Goal: Use online tool/utility: Utilize a website feature to perform a specific function

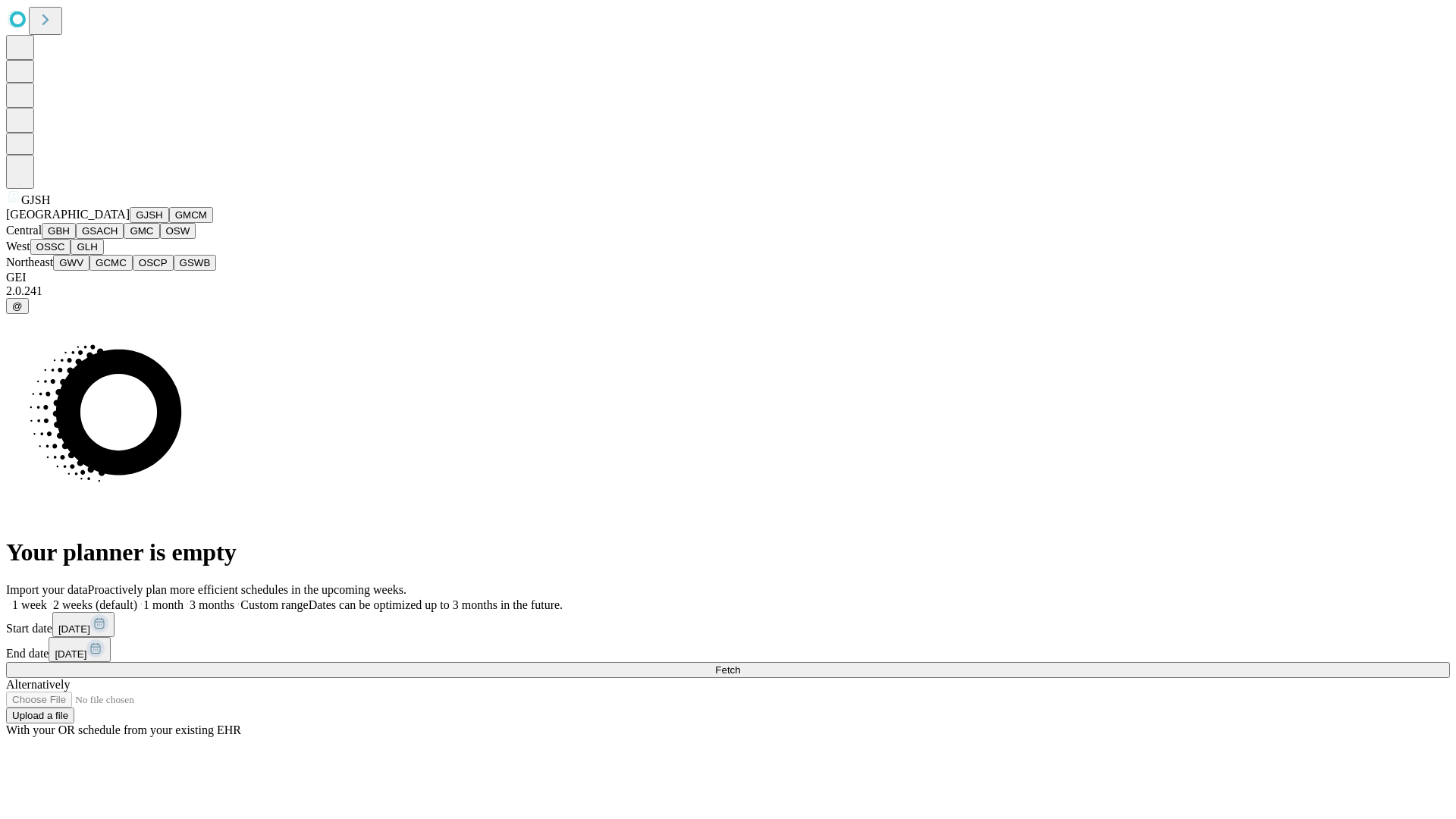
click at [129, 223] on button "GJSH" at bounding box center [149, 215] width 40 height 16
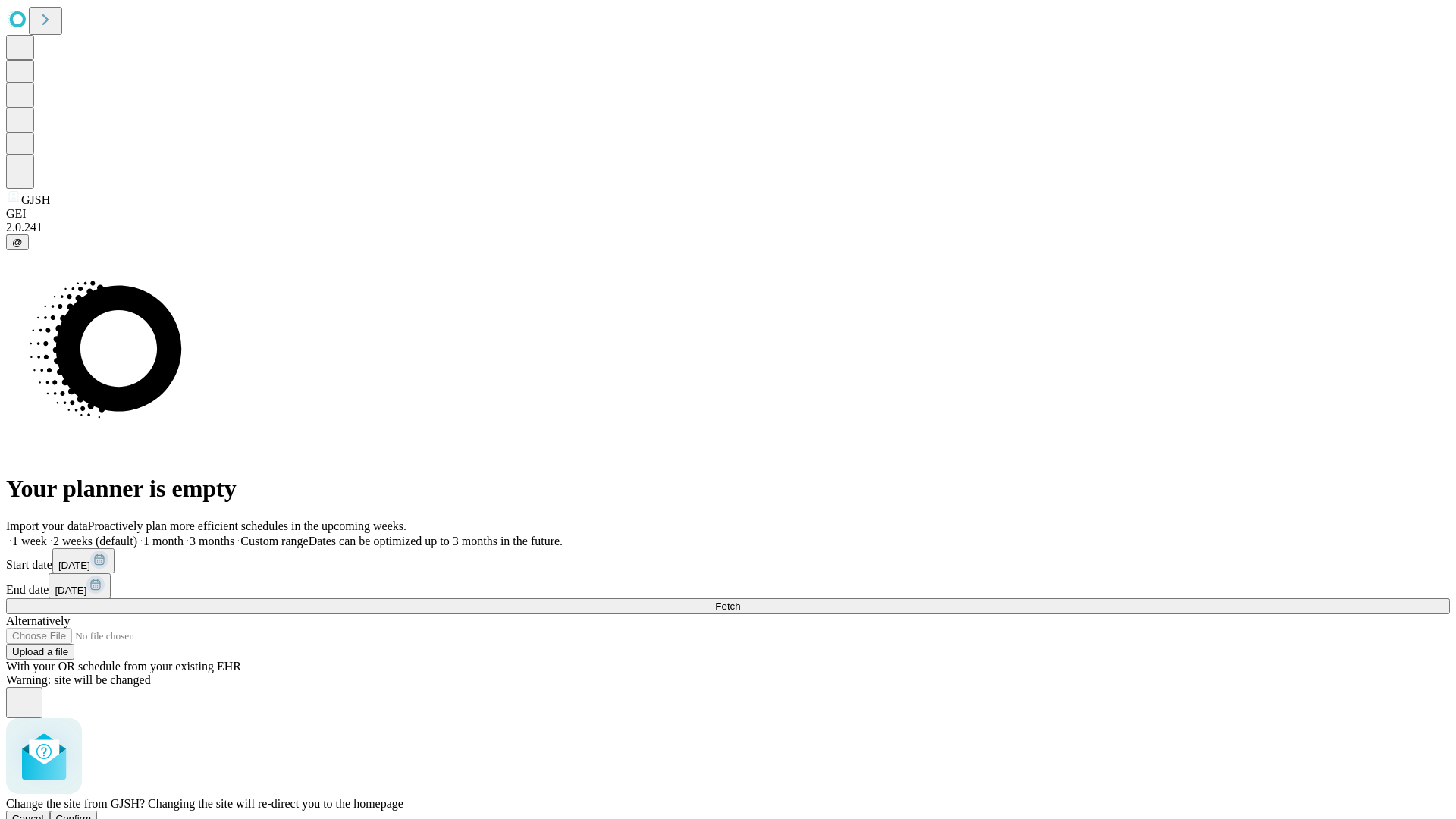
click at [92, 813] on span "Confirm" at bounding box center [73, 818] width 35 height 12
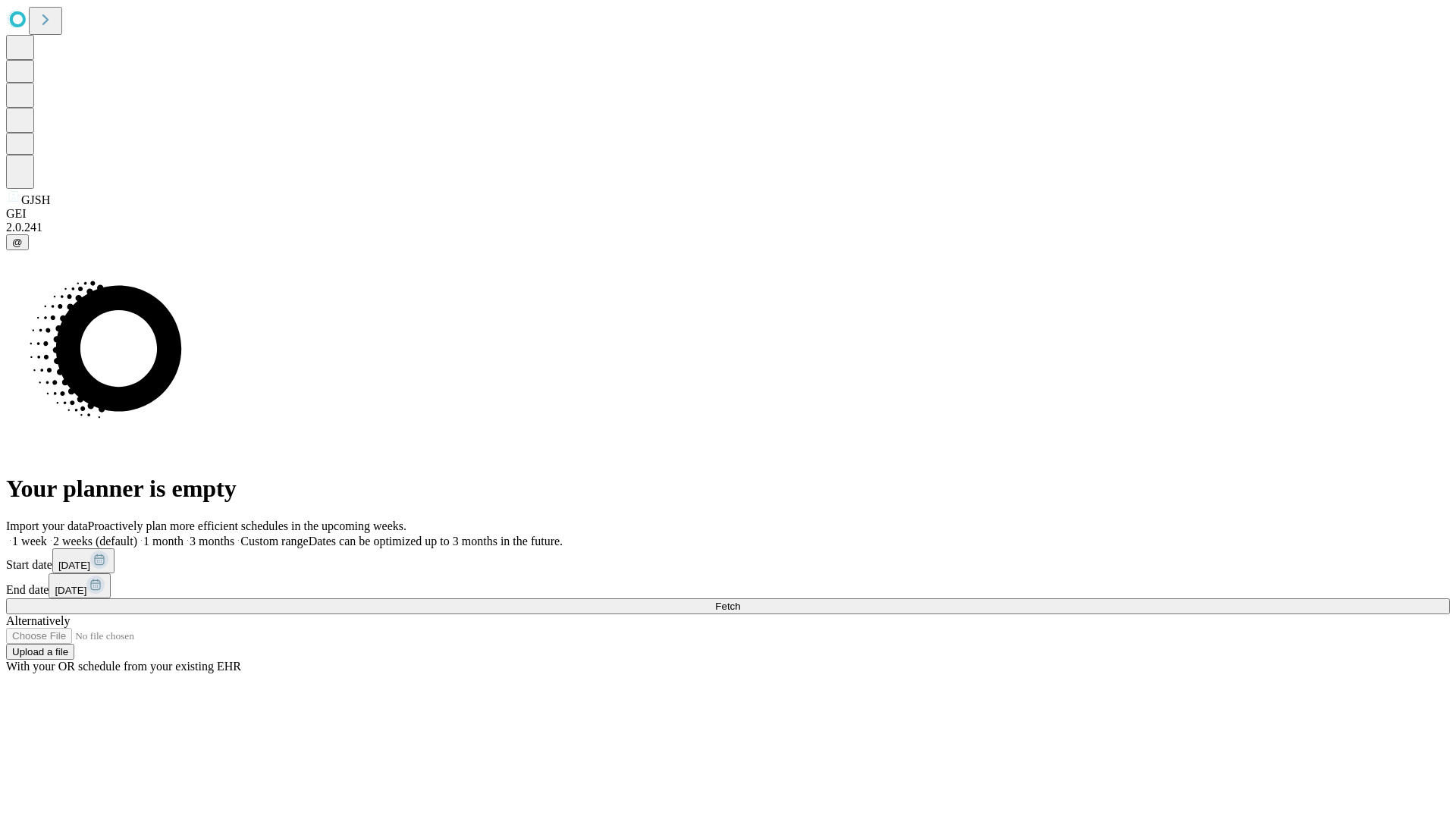
click at [183, 534] on label "1 month" at bounding box center [160, 541] width 46 height 13
click at [740, 600] on span "Fetch" at bounding box center [728, 606] width 25 height 12
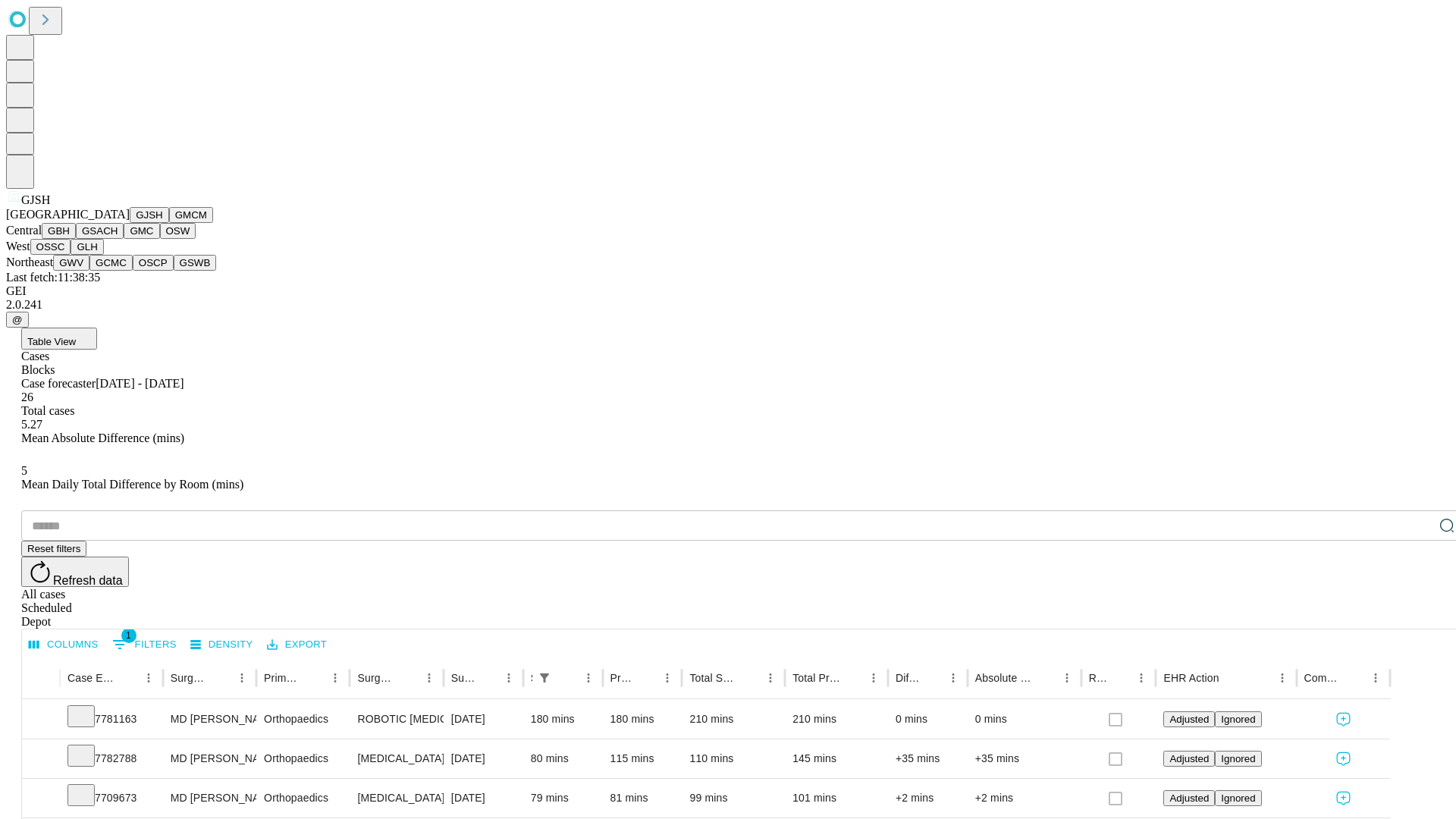
click at [169, 223] on button "GMCM" at bounding box center [191, 215] width 44 height 16
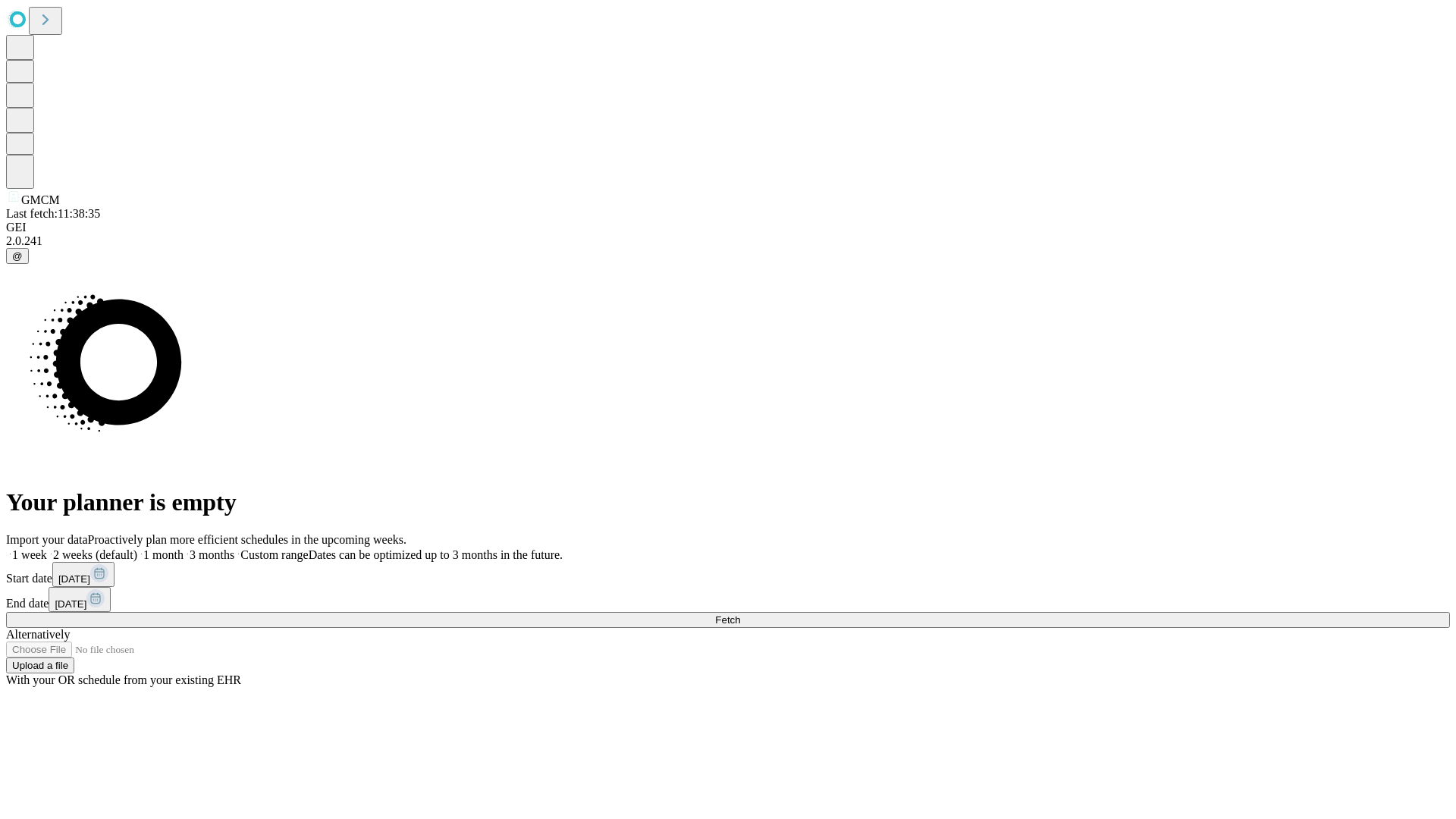
click at [183, 549] on label "1 month" at bounding box center [160, 555] width 46 height 13
click at [740, 615] on span "Fetch" at bounding box center [728, 620] width 25 height 12
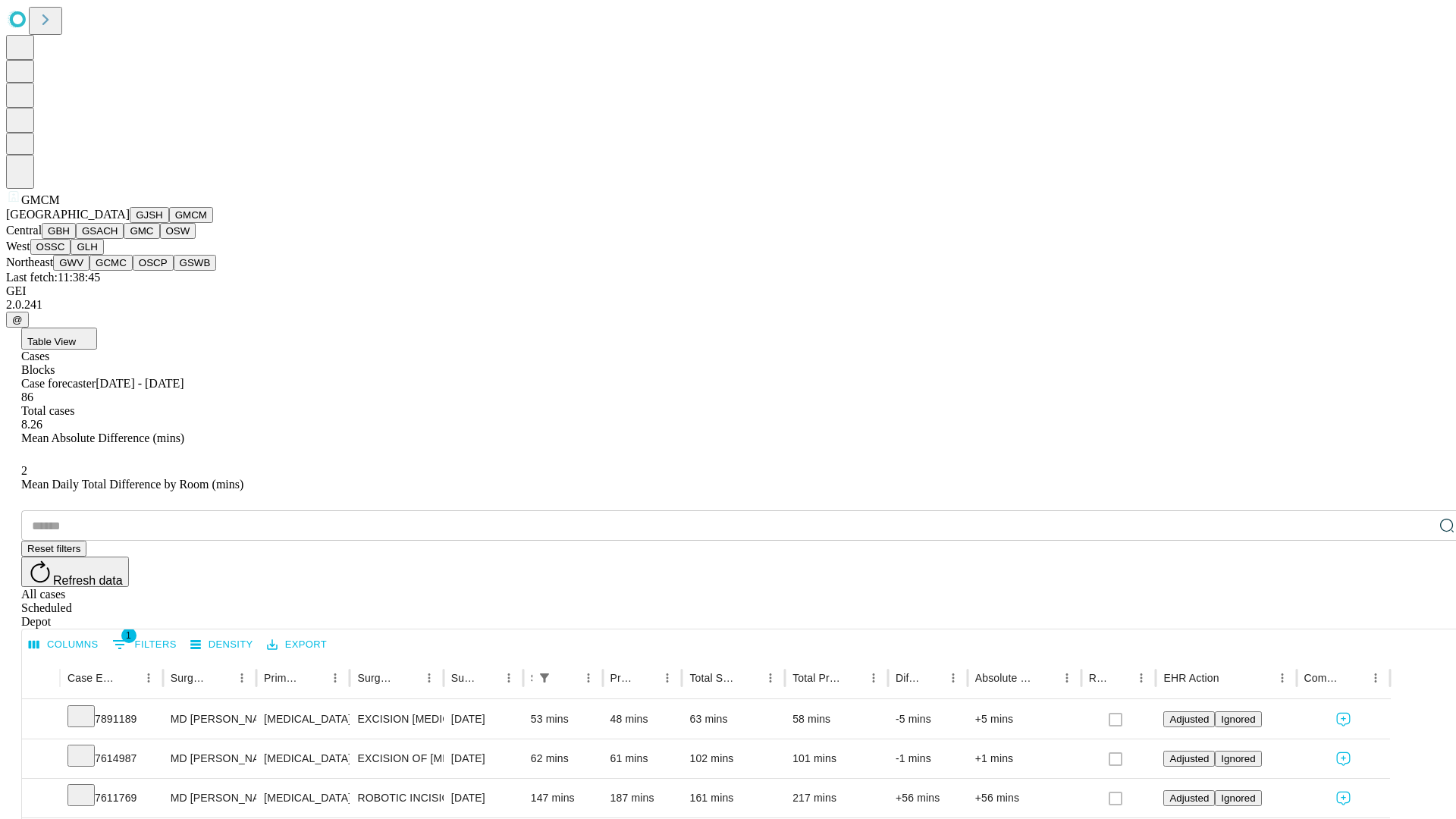
click at [76, 239] on button "GBH" at bounding box center [59, 231] width 34 height 16
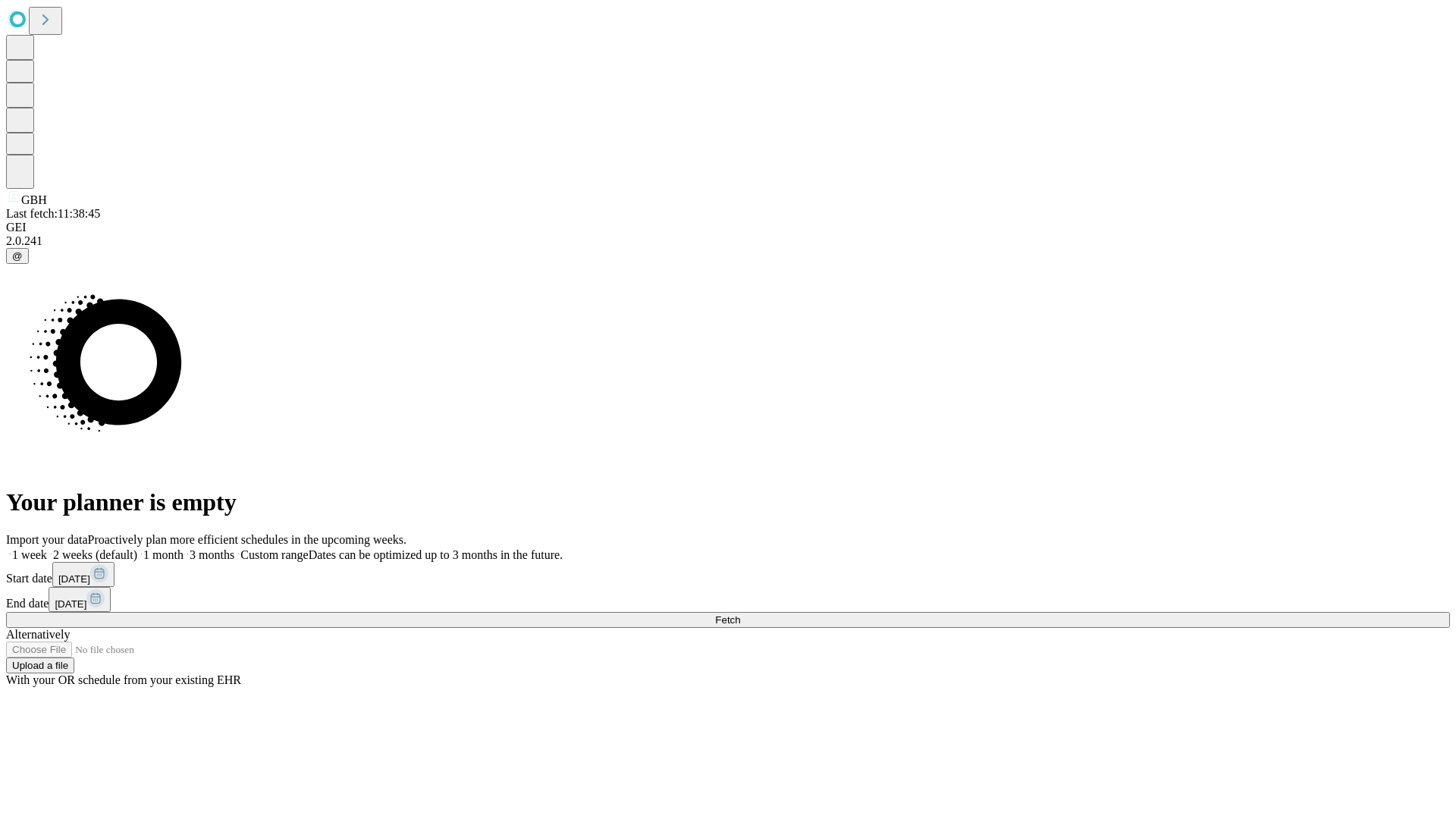
click at [183, 549] on label "1 month" at bounding box center [160, 555] width 46 height 13
click at [740, 615] on span "Fetch" at bounding box center [728, 620] width 25 height 12
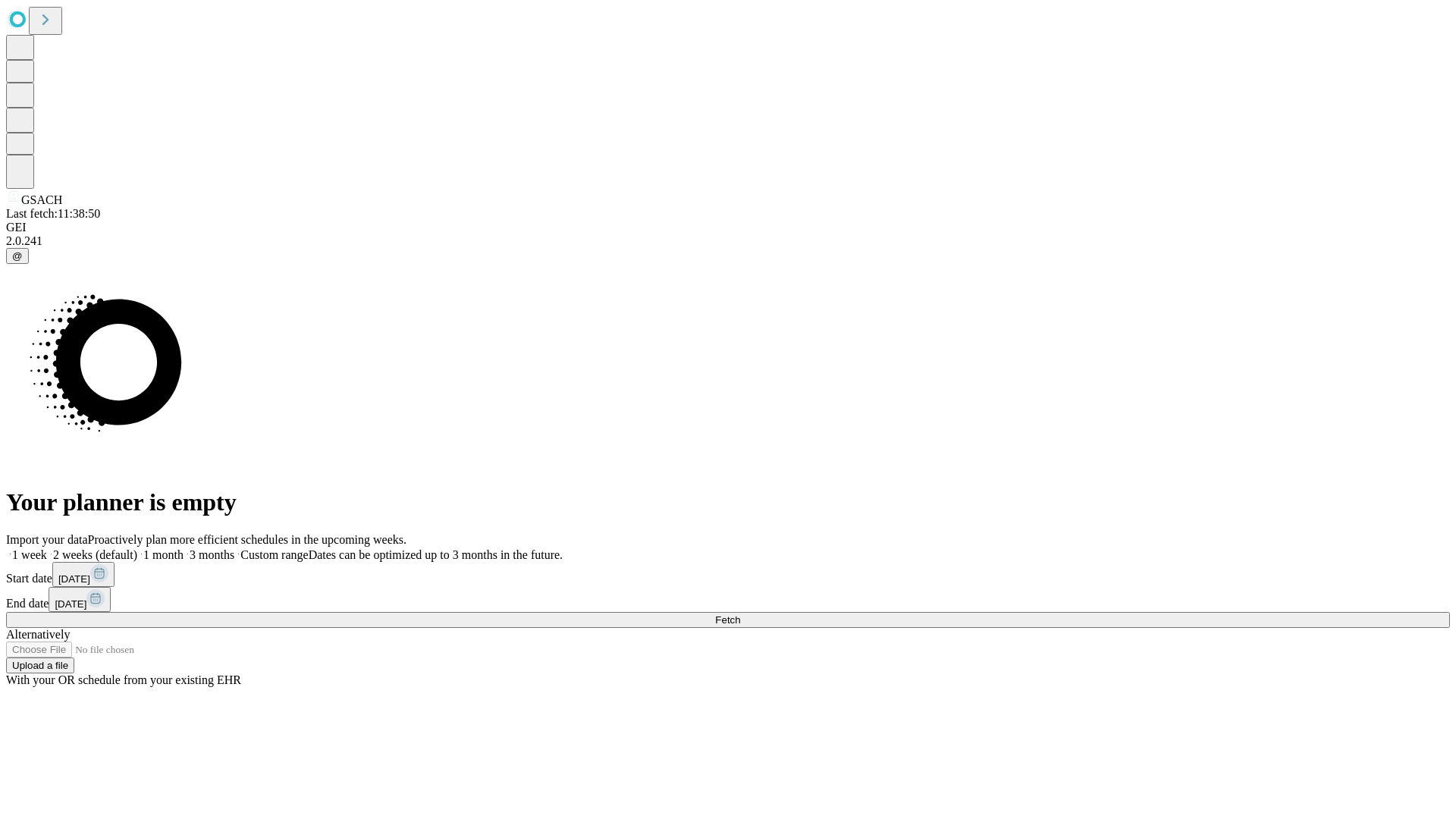
click at [183, 549] on label "1 month" at bounding box center [160, 555] width 46 height 13
click at [740, 615] on span "Fetch" at bounding box center [728, 620] width 25 height 12
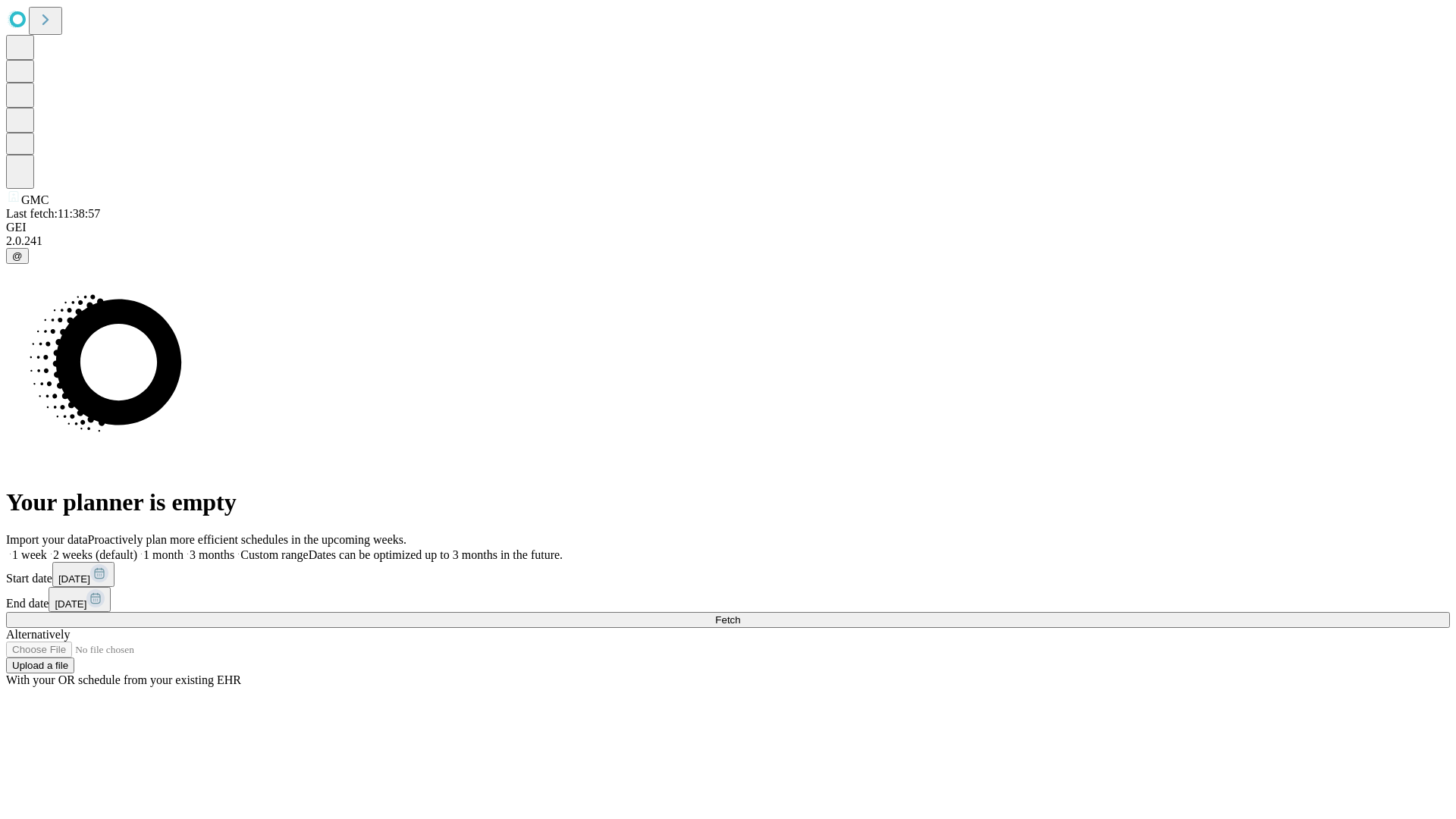
click at [183, 549] on label "1 month" at bounding box center [160, 555] width 46 height 13
click at [740, 615] on span "Fetch" at bounding box center [728, 620] width 25 height 12
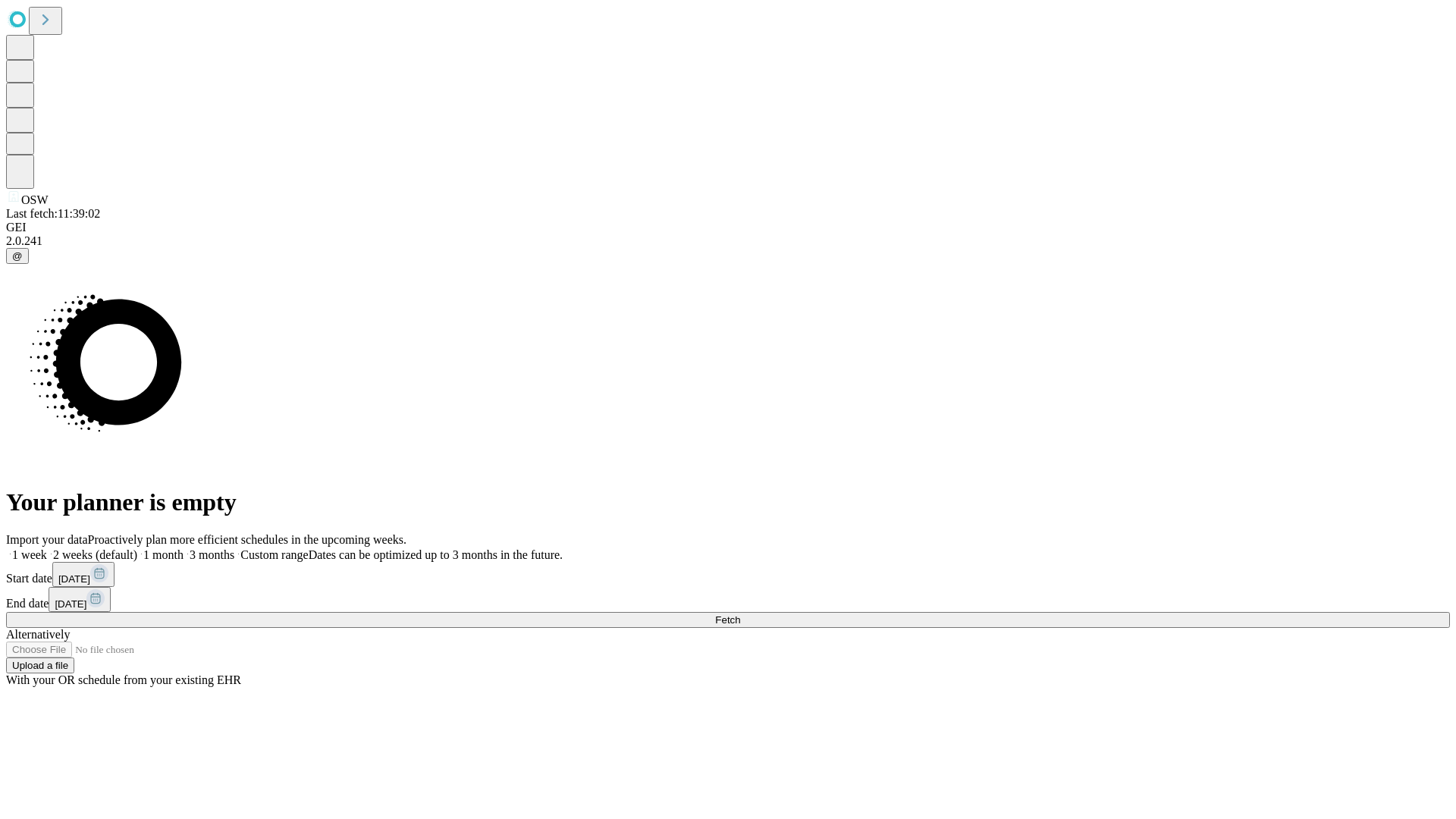
click at [183, 549] on label "1 month" at bounding box center [160, 555] width 46 height 13
click at [740, 615] on span "Fetch" at bounding box center [728, 620] width 25 height 12
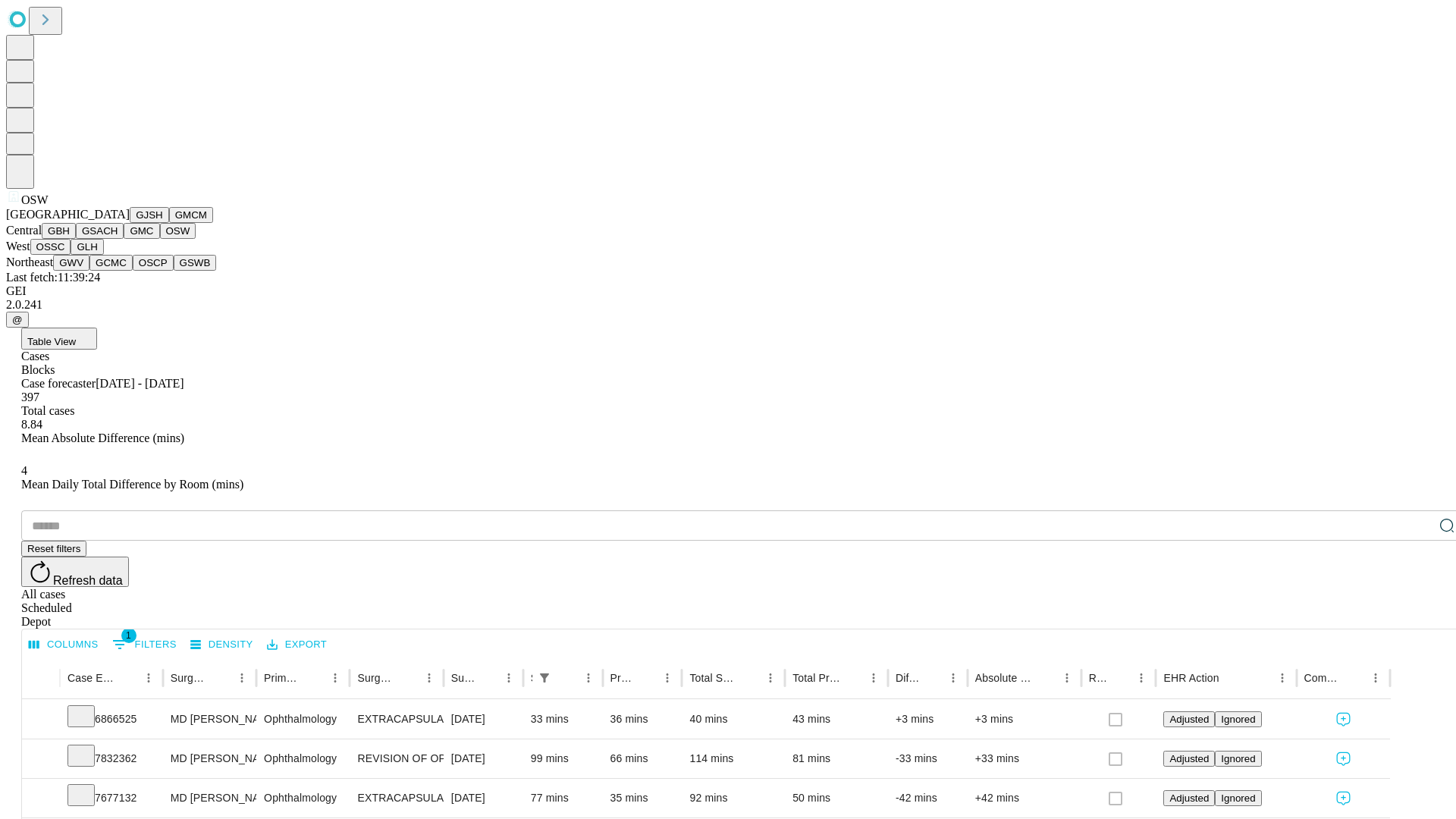
click at [71, 255] on button "OSSC" at bounding box center [51, 247] width 41 height 16
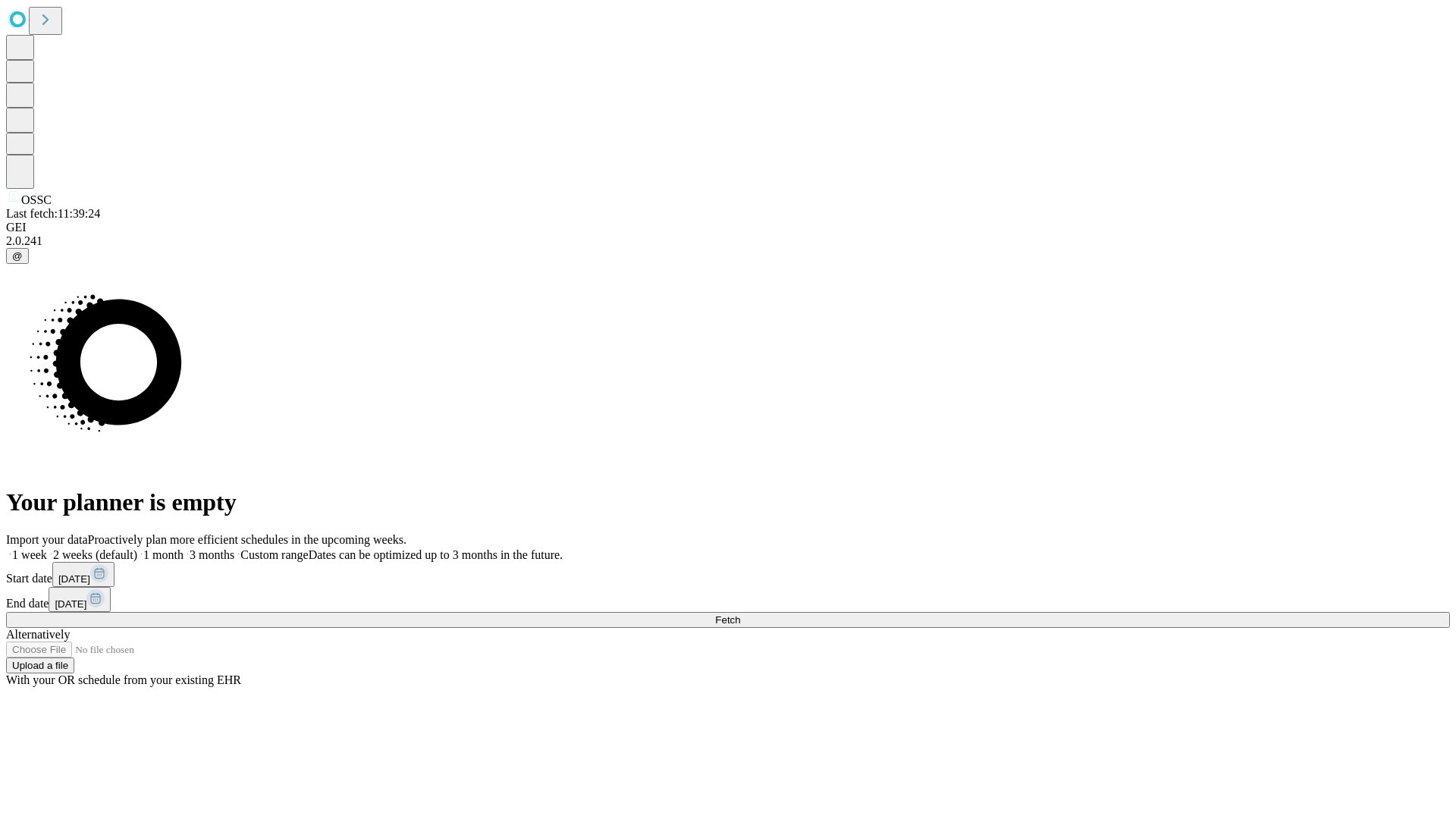
click at [183, 549] on label "1 month" at bounding box center [160, 555] width 46 height 13
click at [740, 615] on span "Fetch" at bounding box center [728, 620] width 25 height 12
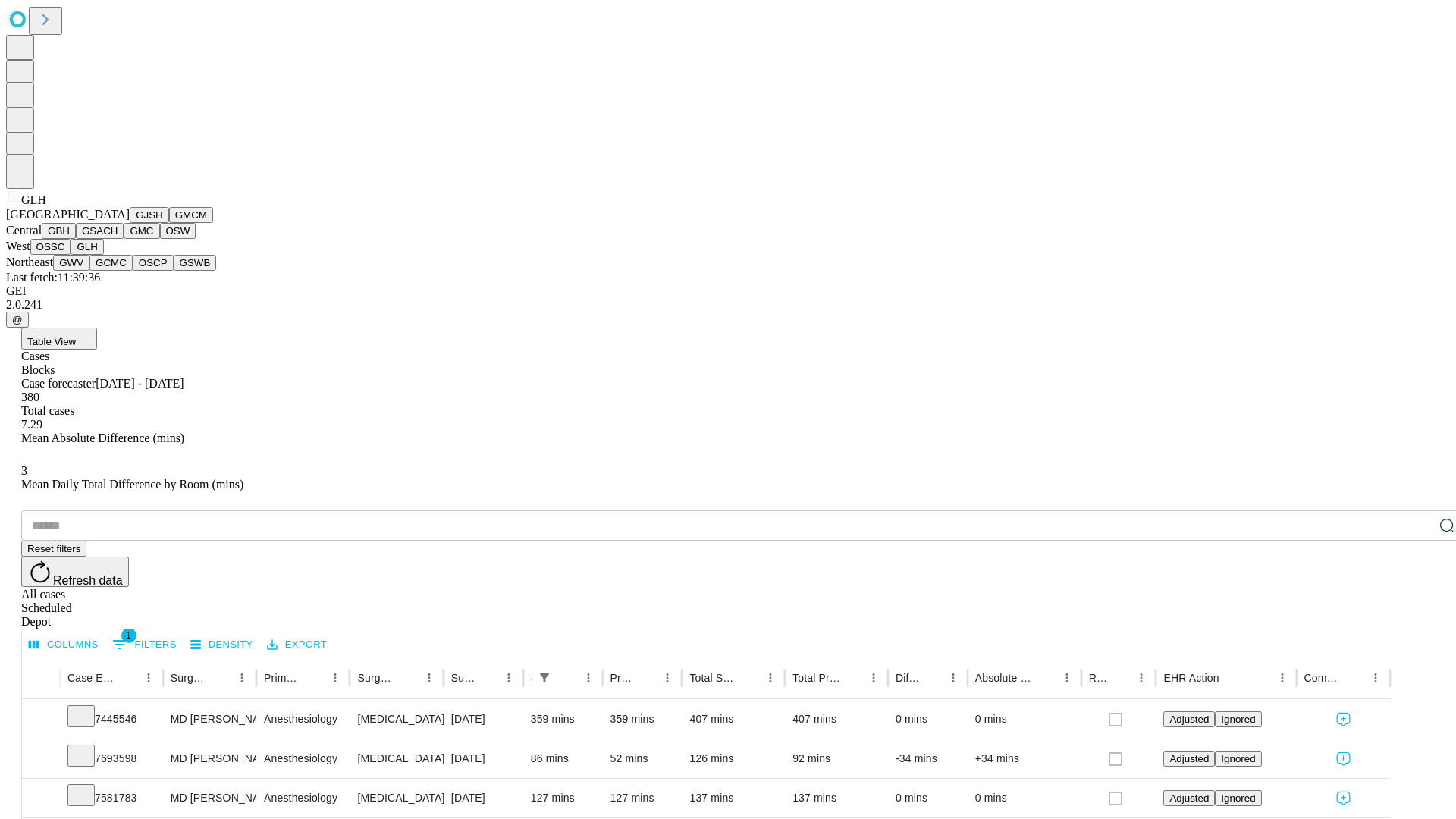
click at [89, 271] on button "GWV" at bounding box center [71, 263] width 36 height 16
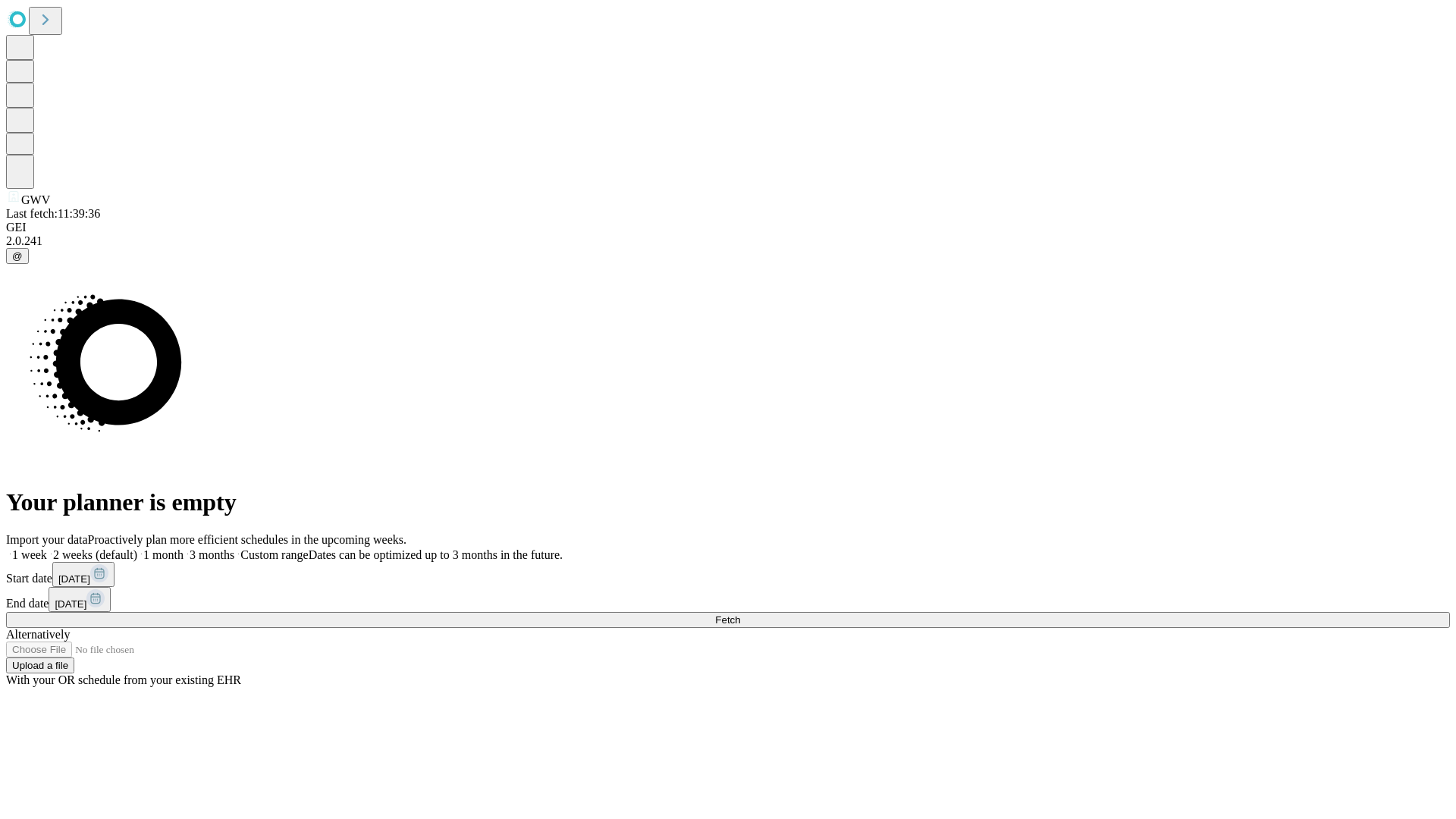
click at [183, 549] on label "1 month" at bounding box center [160, 555] width 46 height 13
click at [740, 615] on span "Fetch" at bounding box center [728, 620] width 25 height 12
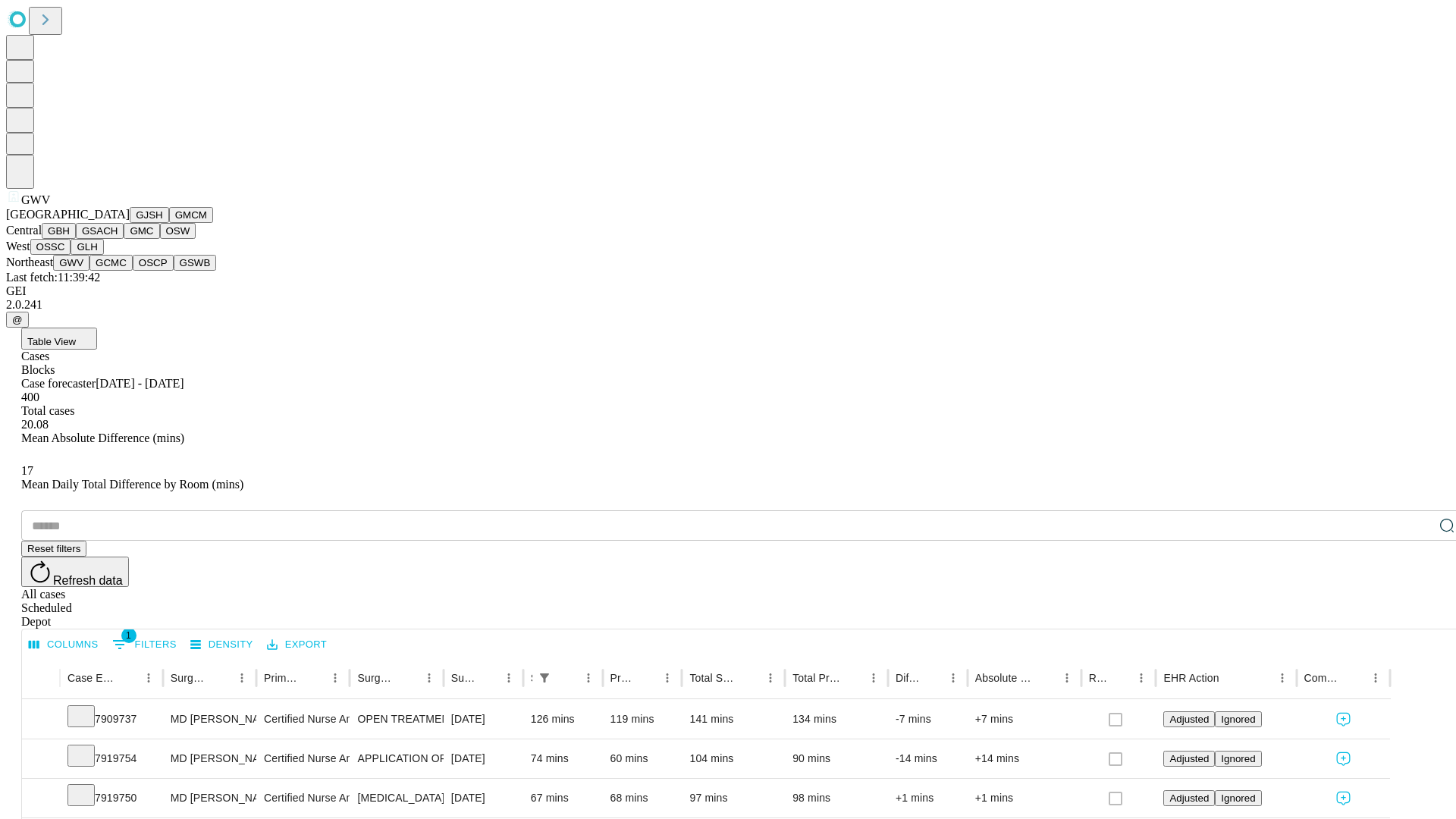
click at [117, 271] on button "GCMC" at bounding box center [111, 263] width 43 height 16
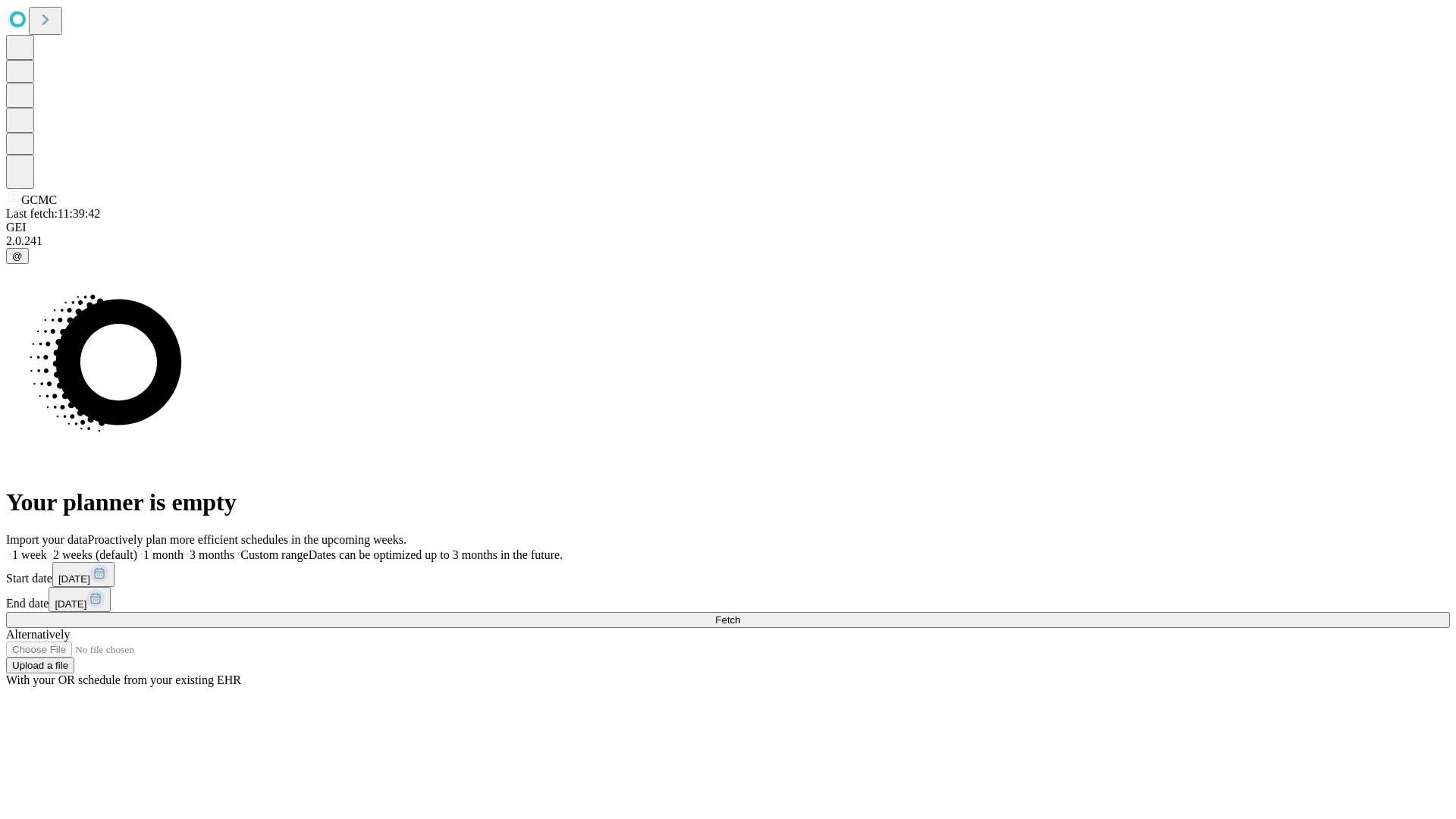
click at [183, 549] on label "1 month" at bounding box center [160, 555] width 46 height 13
click at [740, 615] on span "Fetch" at bounding box center [728, 620] width 25 height 12
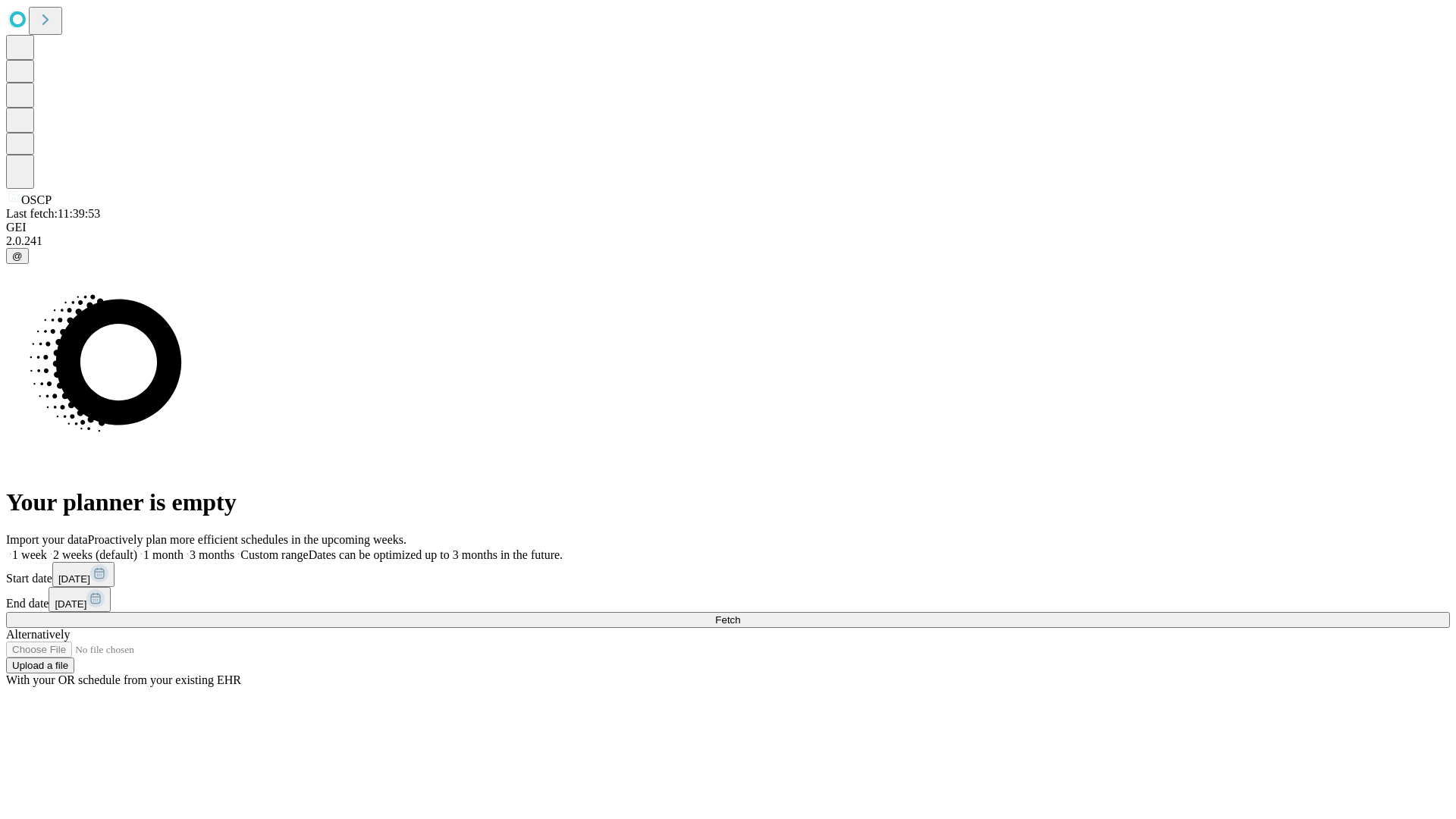
click at [183, 549] on label "1 month" at bounding box center [160, 555] width 46 height 13
click at [740, 615] on span "Fetch" at bounding box center [728, 620] width 25 height 12
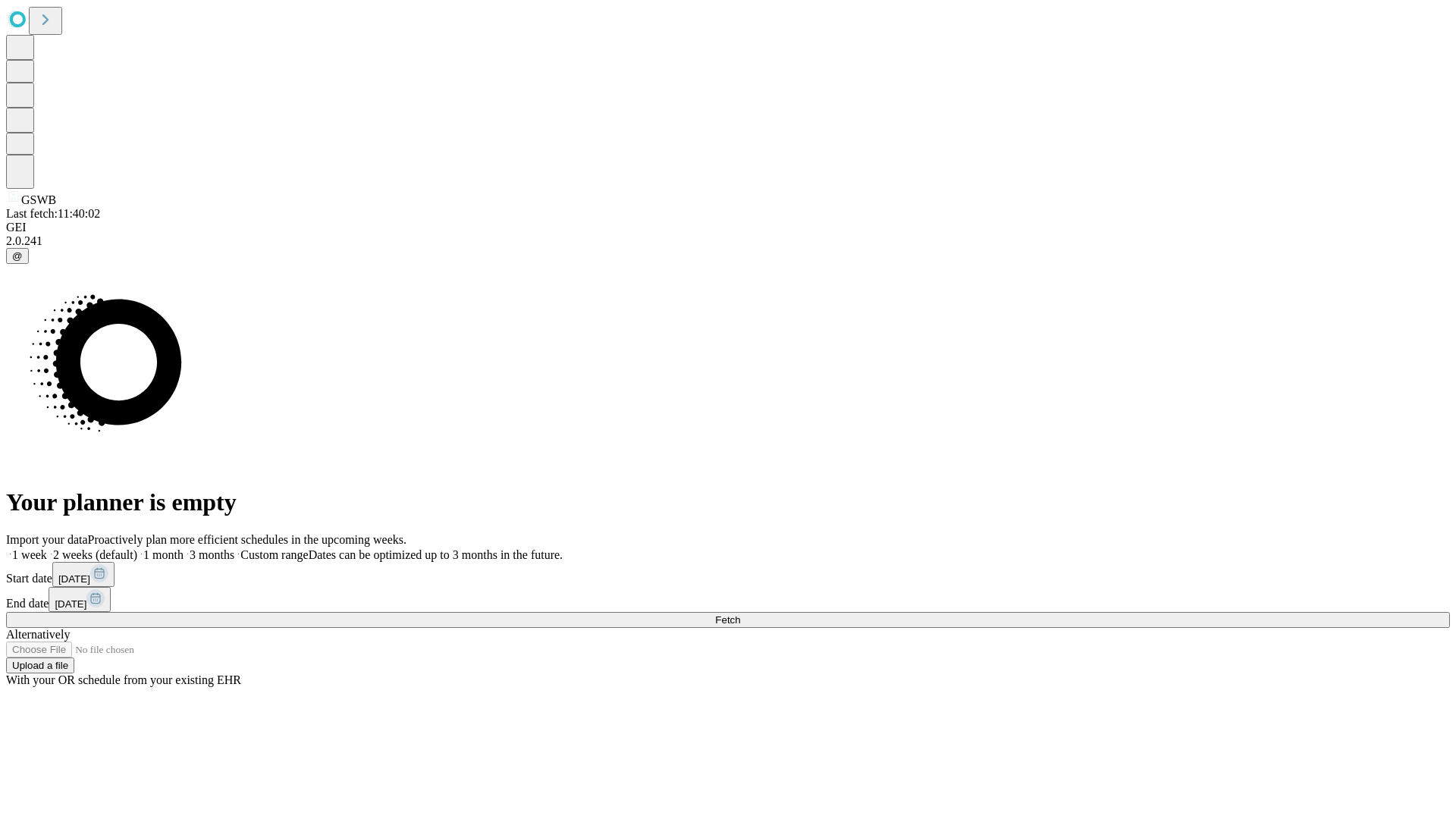
click at [183, 549] on label "1 month" at bounding box center [160, 555] width 46 height 13
click at [740, 615] on span "Fetch" at bounding box center [728, 620] width 25 height 12
